Goal: Task Accomplishment & Management: Complete application form

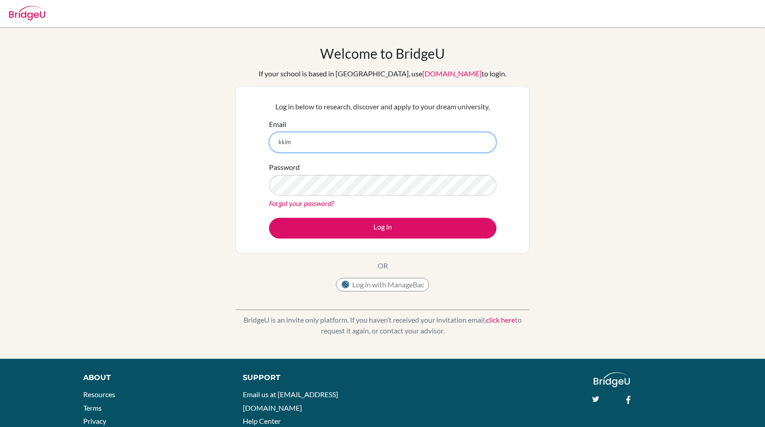
type input "[EMAIL_ADDRESS][DOMAIN_NAME]"
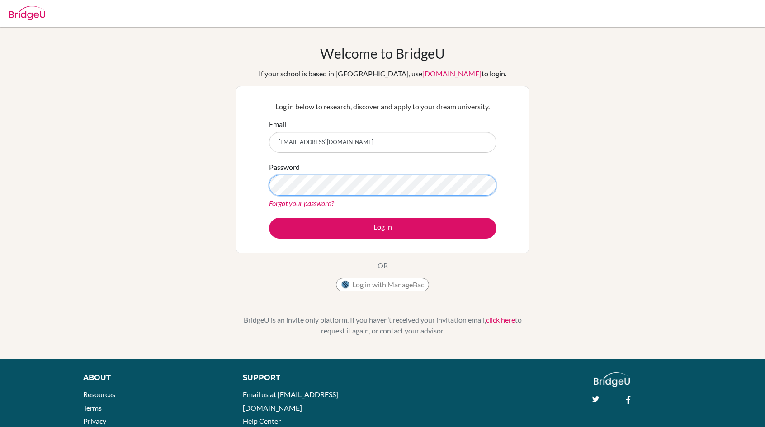
click at [269, 218] on button "Log in" at bounding box center [382, 228] width 227 height 21
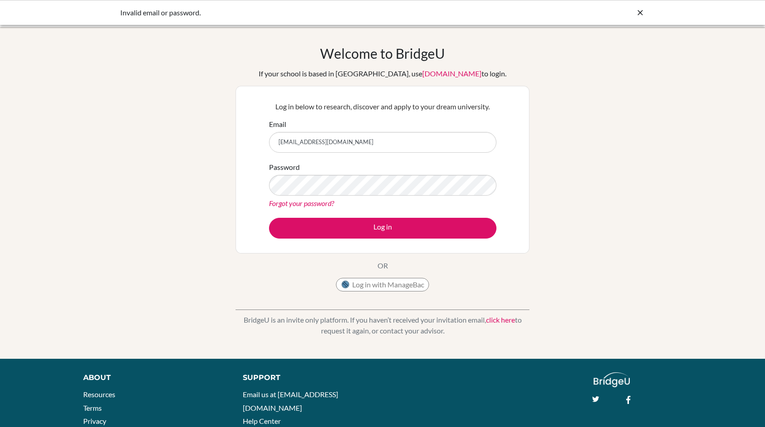
click at [269, 218] on button "Log in" at bounding box center [382, 228] width 227 height 21
